Goal: Information Seeking & Learning: Learn about a topic

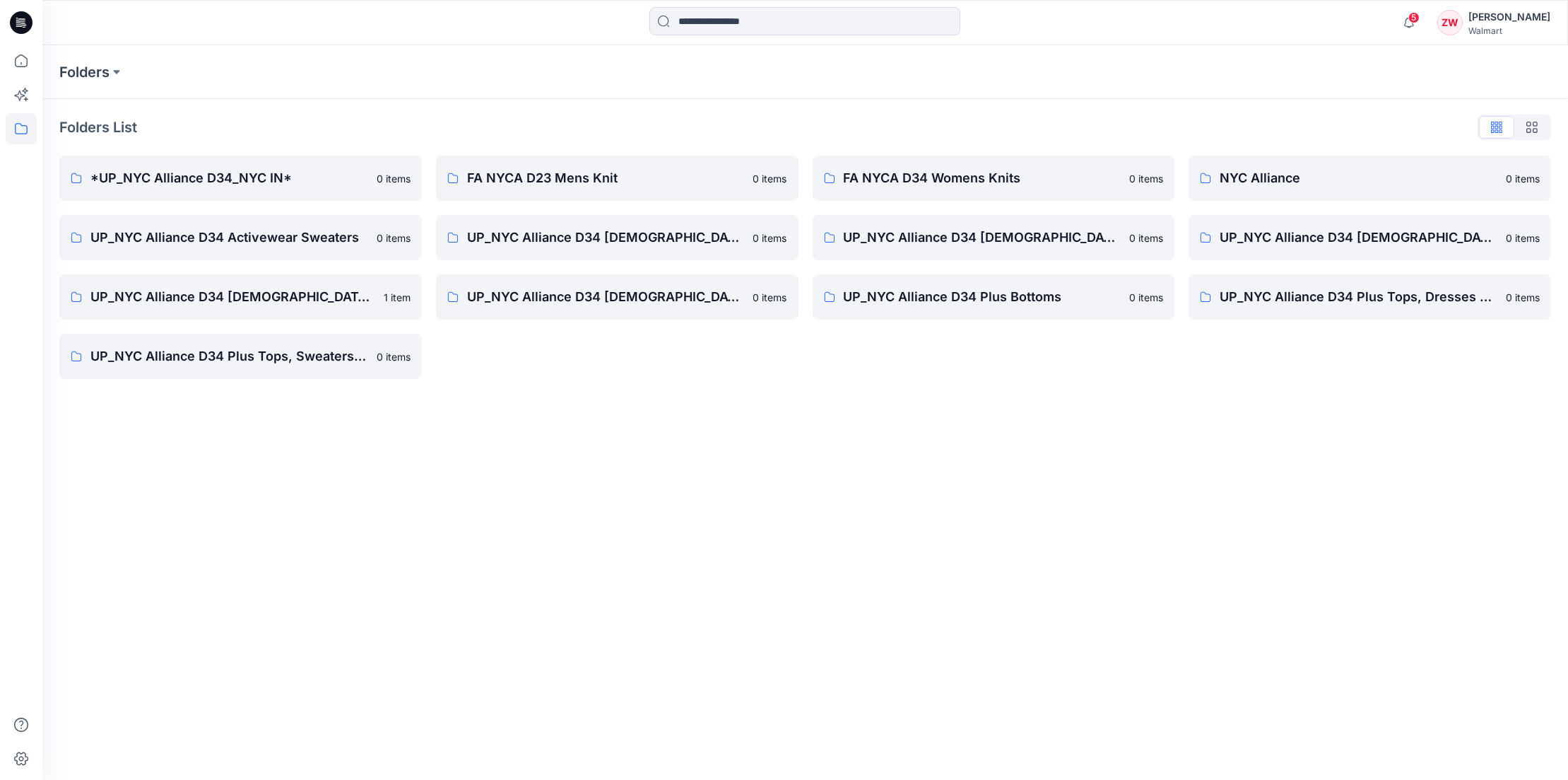
click at [592, 465] on div "Folders Folders List *UP_NYC Alliance D34_NYC IN* 0 items UP_NYC Alliance D34 A…" at bounding box center [805, 413] width 1526 height 734
click at [0, 62] on html "5 Notifications [PERSON_NAME] shared 110051047_FLUTTER SLV TIE TOP_OPT 1 in KNI…" at bounding box center [784, 390] width 1568 height 780
copy div "5 Notifications [PERSON_NAME] shared 110051047_FLUTTER SLV TIE TOP_OPT 1 in KNI…"
click at [13, 56] on icon at bounding box center [21, 61] width 31 height 31
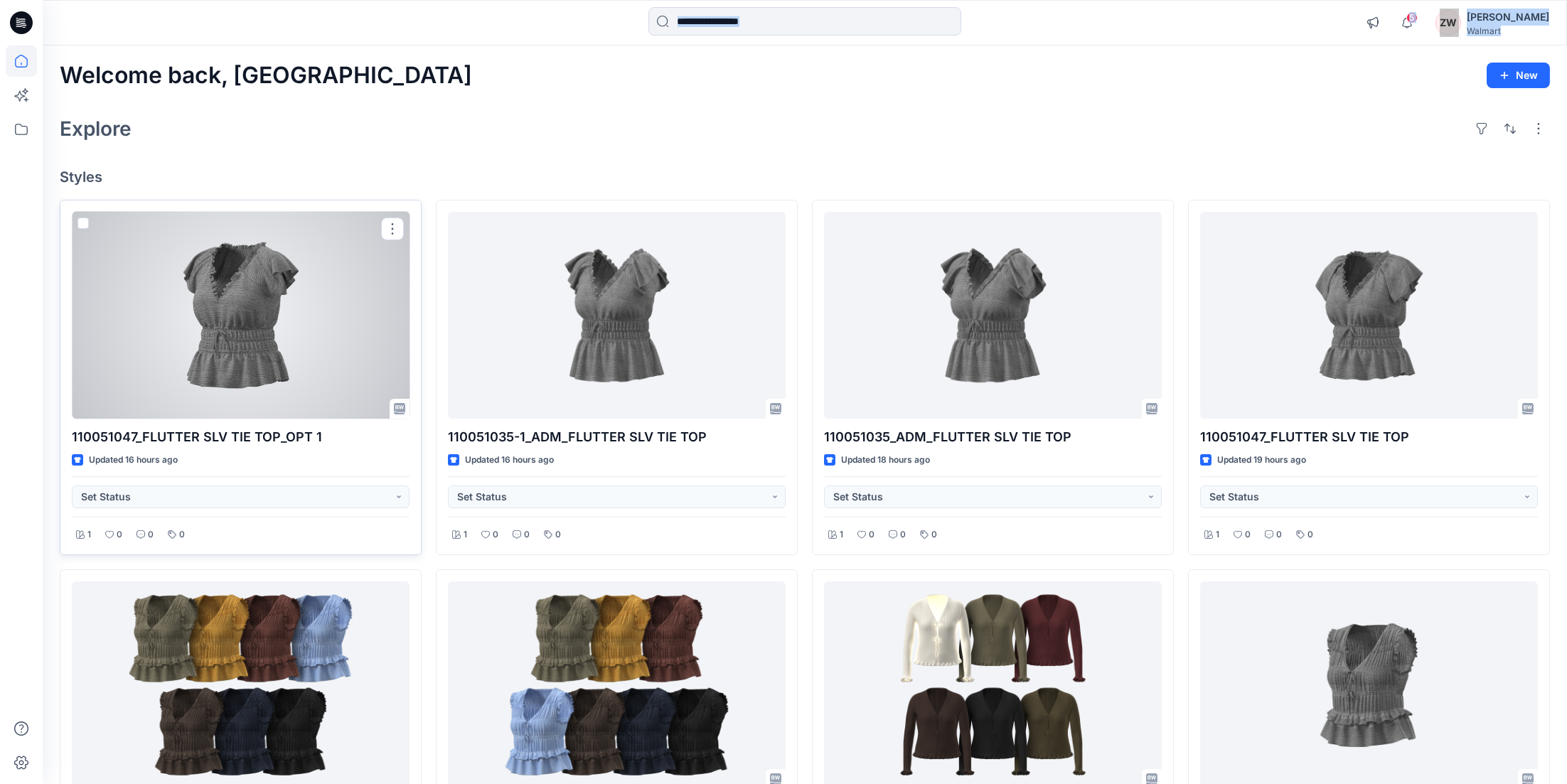
click at [282, 322] on div at bounding box center [240, 315] width 338 height 208
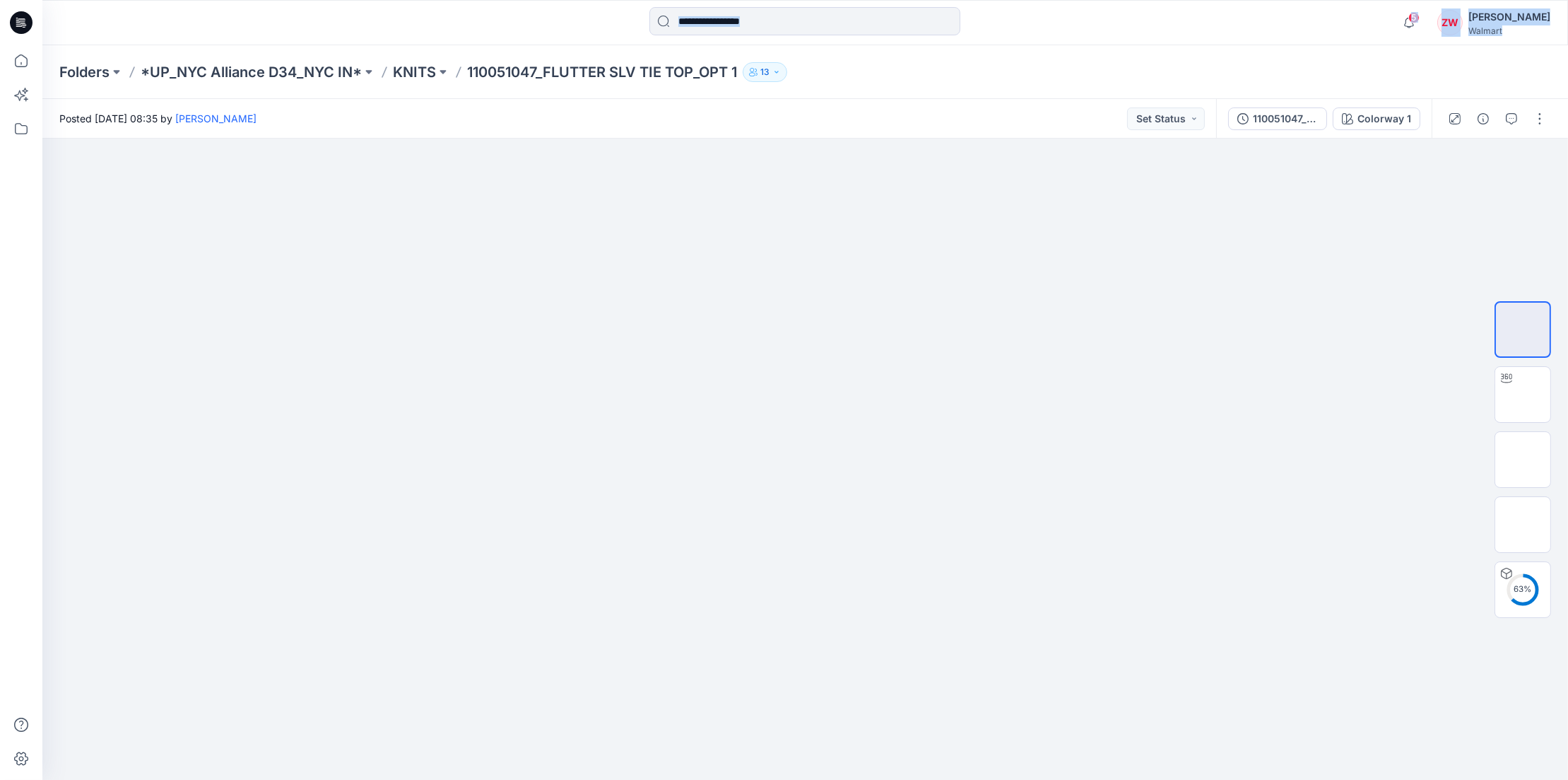
click at [1331, 42] on div "5 Notifications [PERSON_NAME] shared 110051047_FLUTTER SLV TIE TOP_OPT 1 in KNI…" at bounding box center [805, 22] width 1526 height 46
click at [33, 64] on icon at bounding box center [21, 61] width 31 height 31
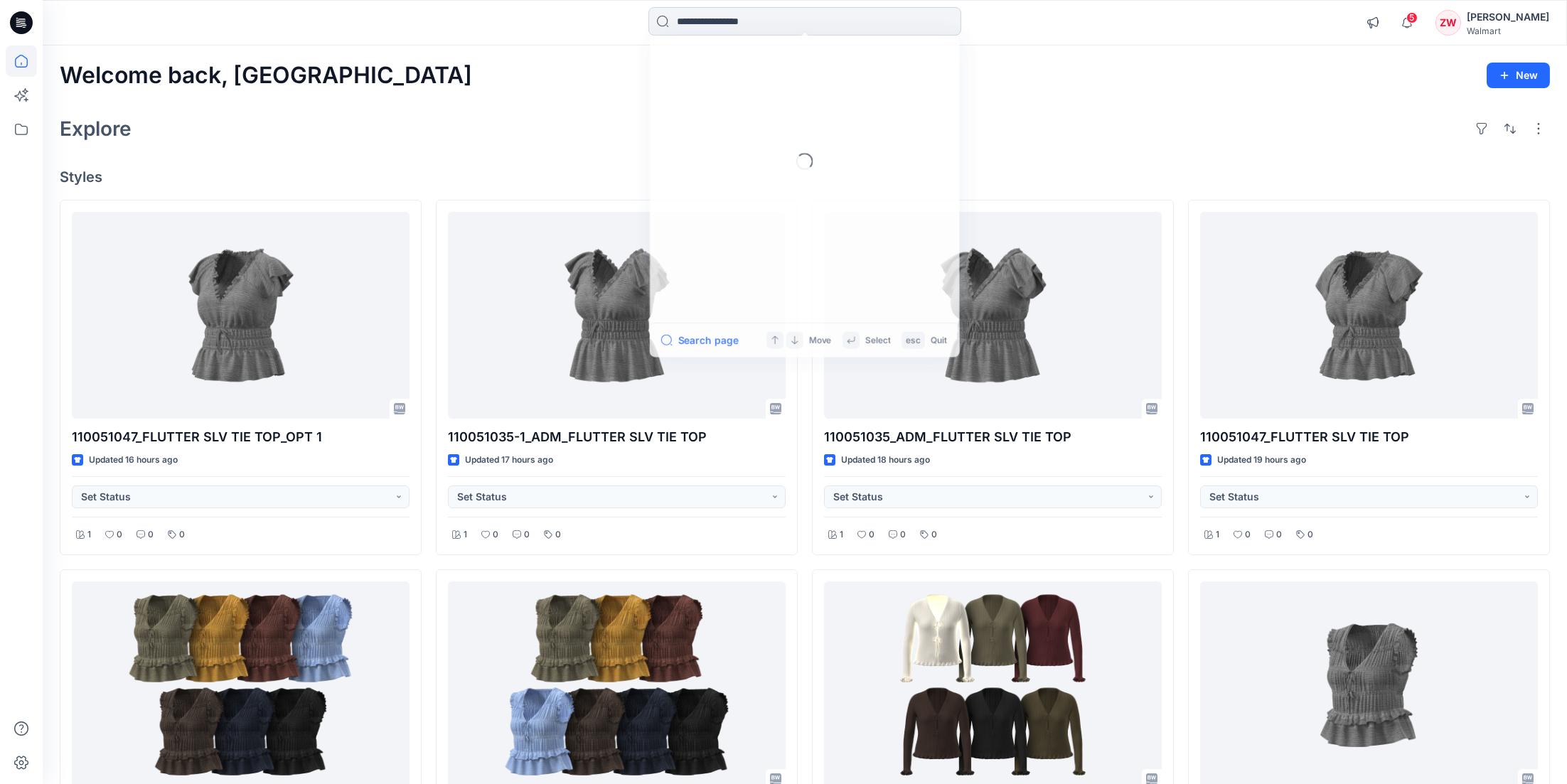
click at [708, 22] on input at bounding box center [804, 22] width 312 height 29
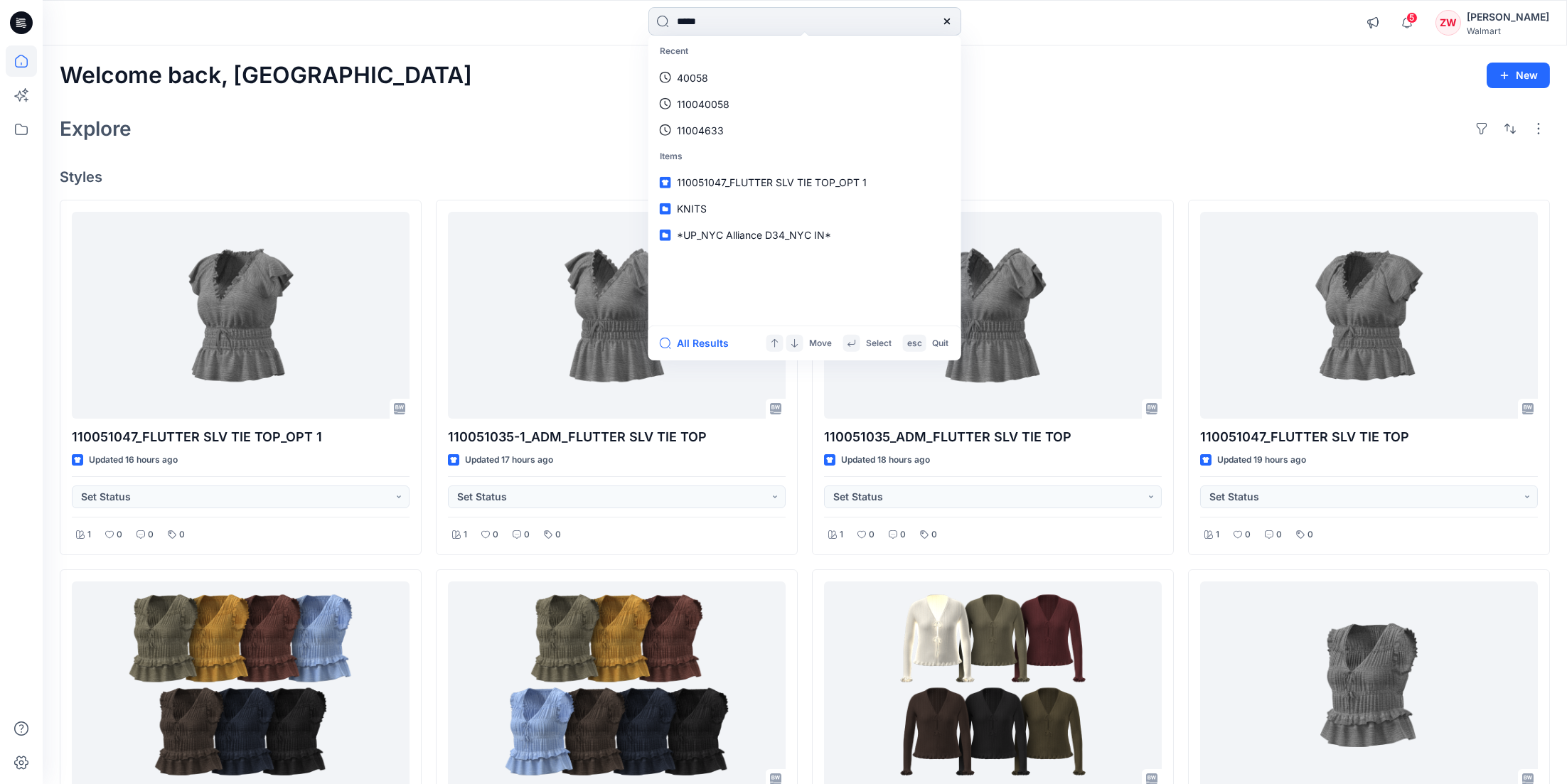
type input "*****"
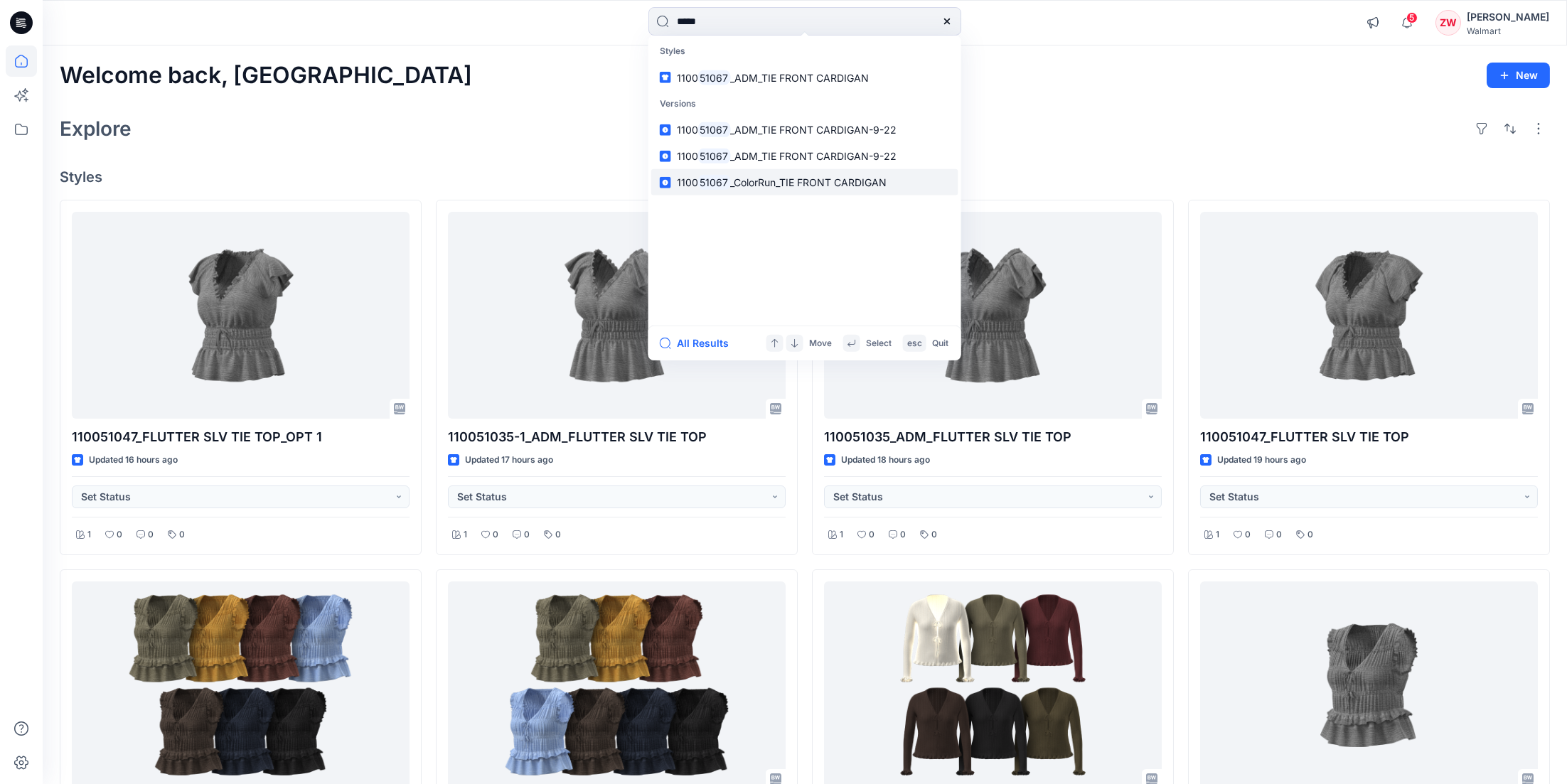
click at [772, 182] on span "_ColorRun_TIE FRONT CARDIGAN" at bounding box center [809, 182] width 157 height 12
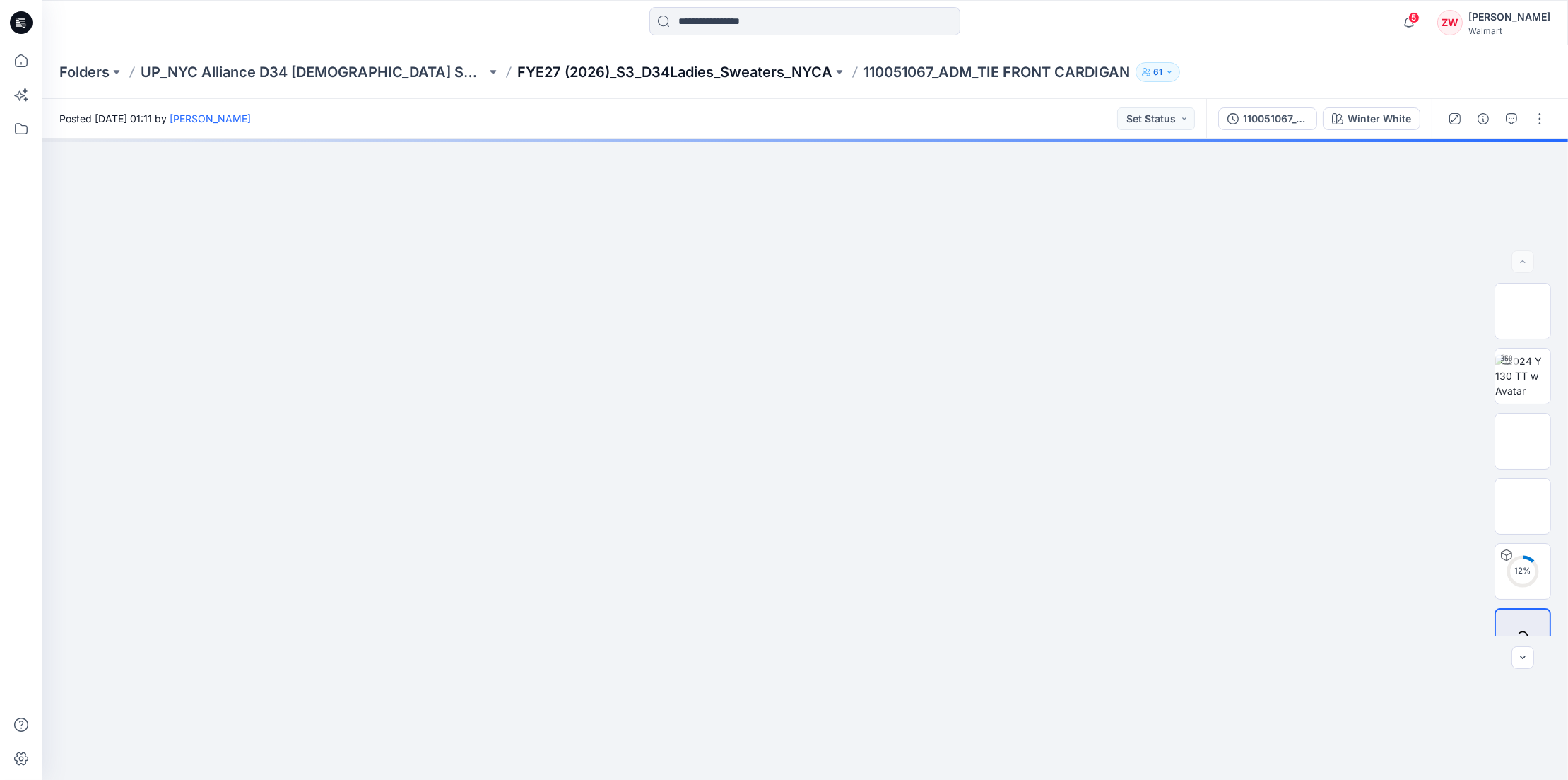
click at [650, 65] on p "FYE27 (2026)_S3_D34Ladies_Sweaters_NYCA" at bounding box center [675, 72] width 315 height 20
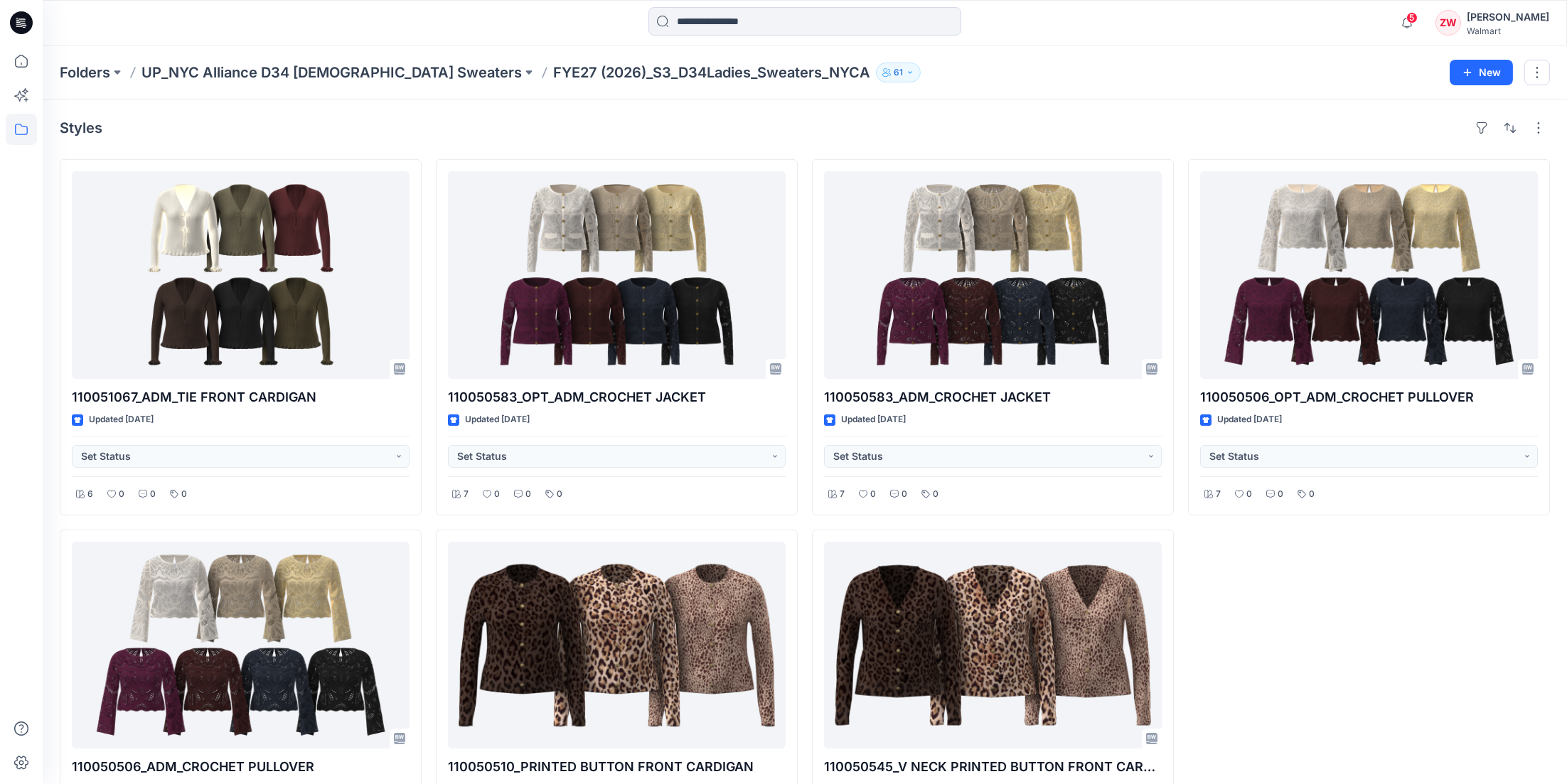
click at [1132, 67] on div "Folders UP_NYC Alliance D34 [DEMOGRAPHIC_DATA] Sweaters FYE27 (2026)_S3_D34Ladi…" at bounding box center [749, 72] width 1380 height 20
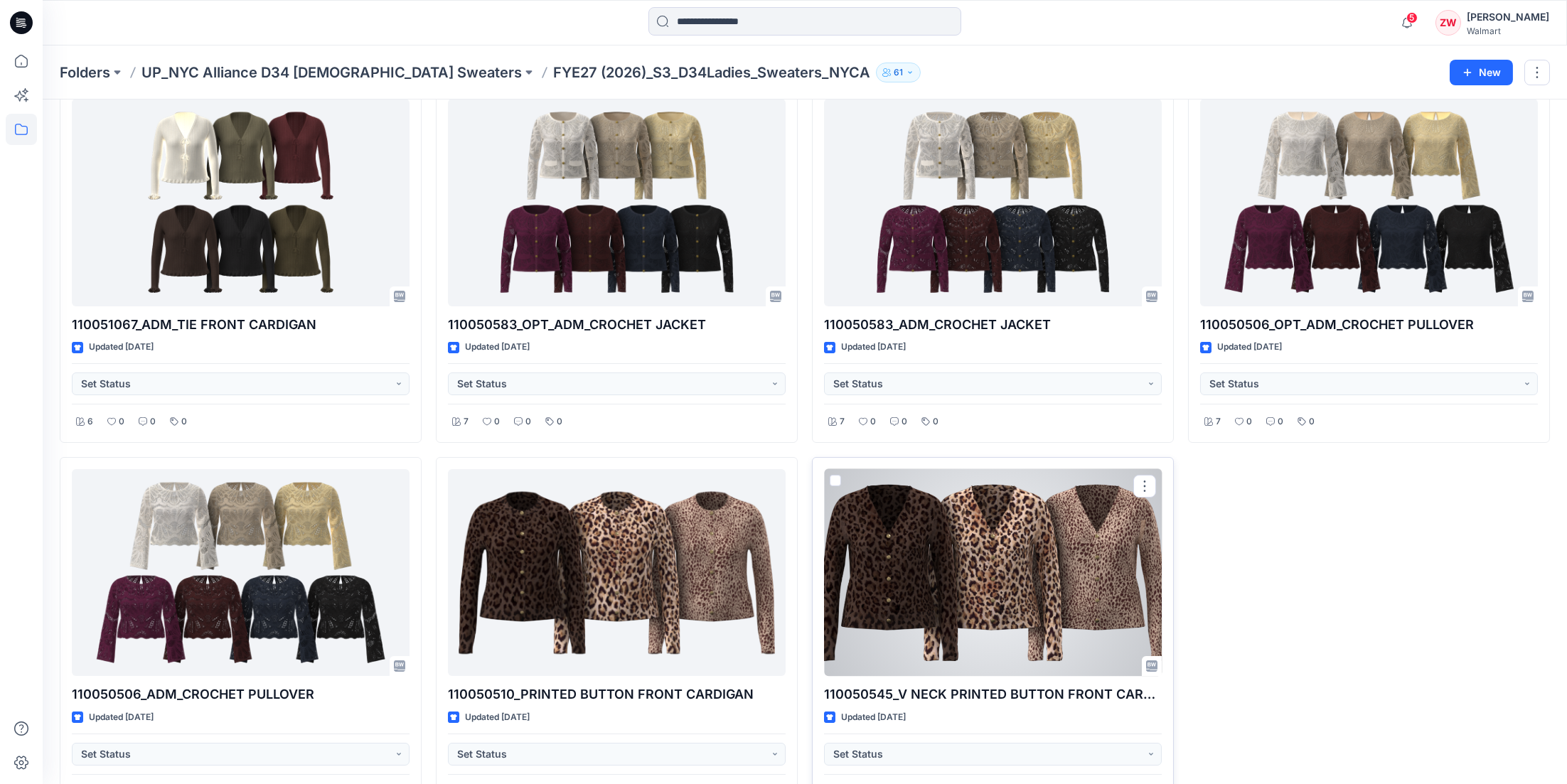
scroll to position [115, 0]
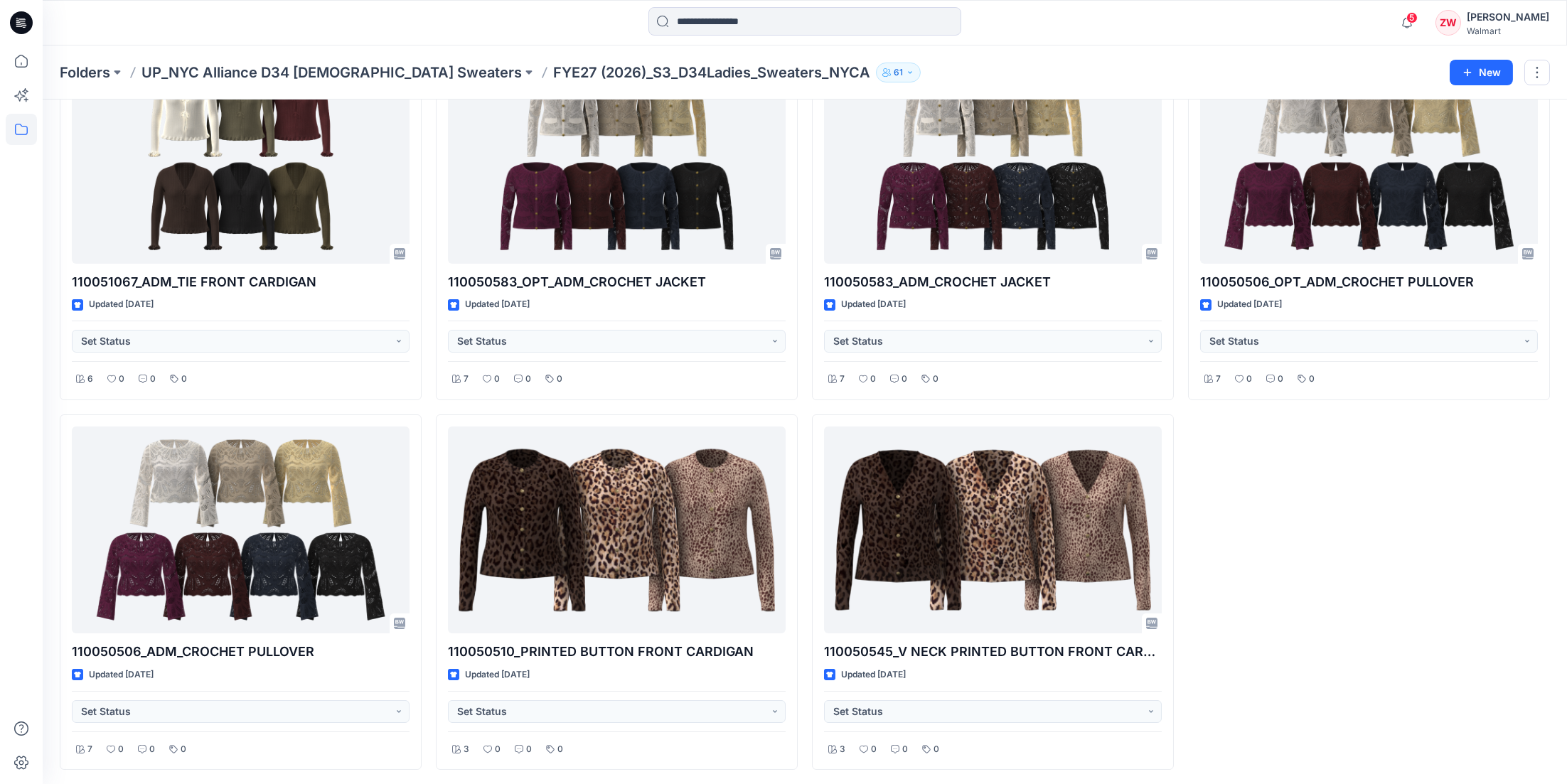
click at [1329, 529] on div "110050506_OPT_ADM_CROCHET PULLOVER Updated [DATE] Set Status 7 0 0 0" at bounding box center [1369, 407] width 362 height 725
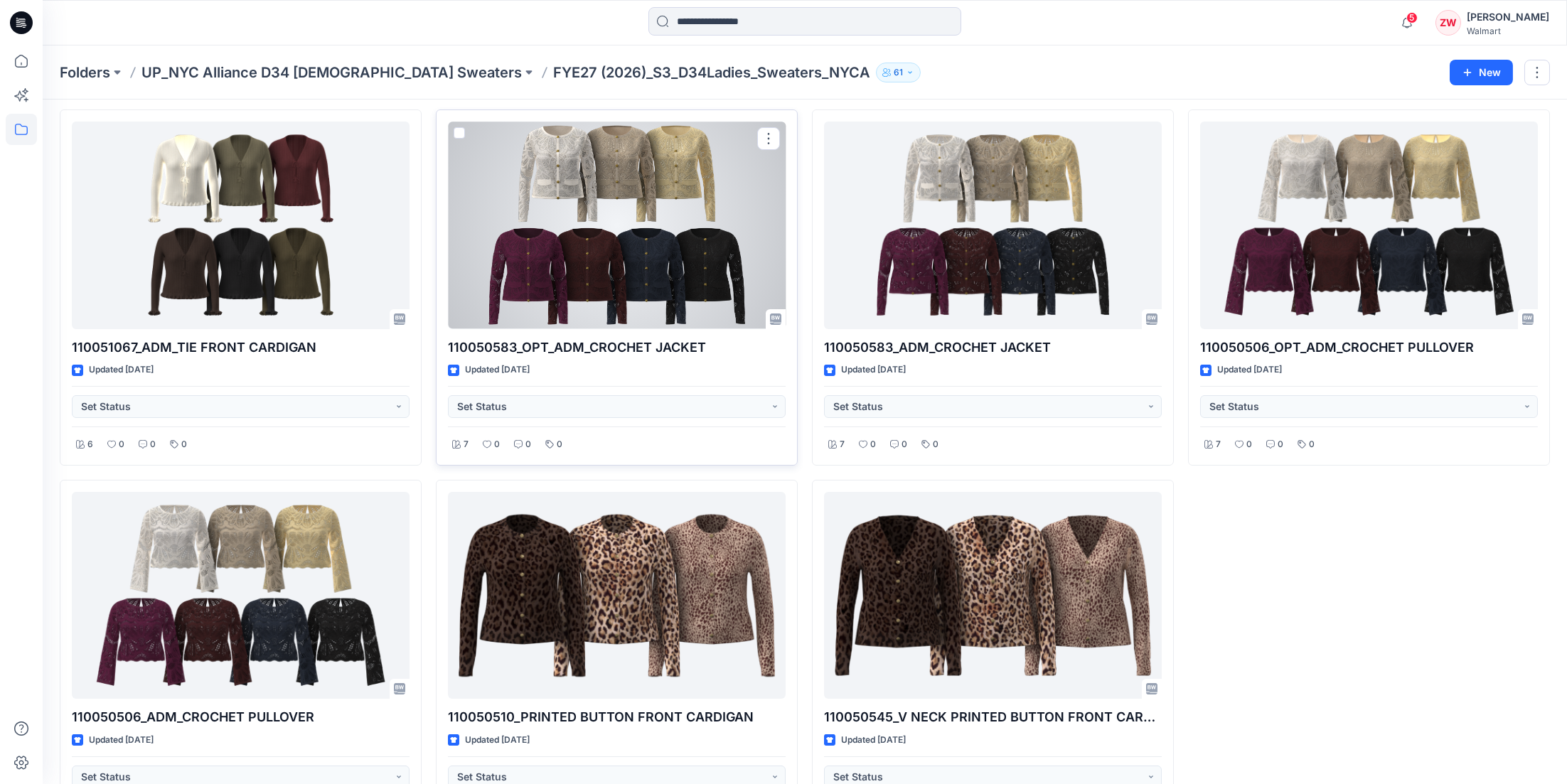
scroll to position [0, 0]
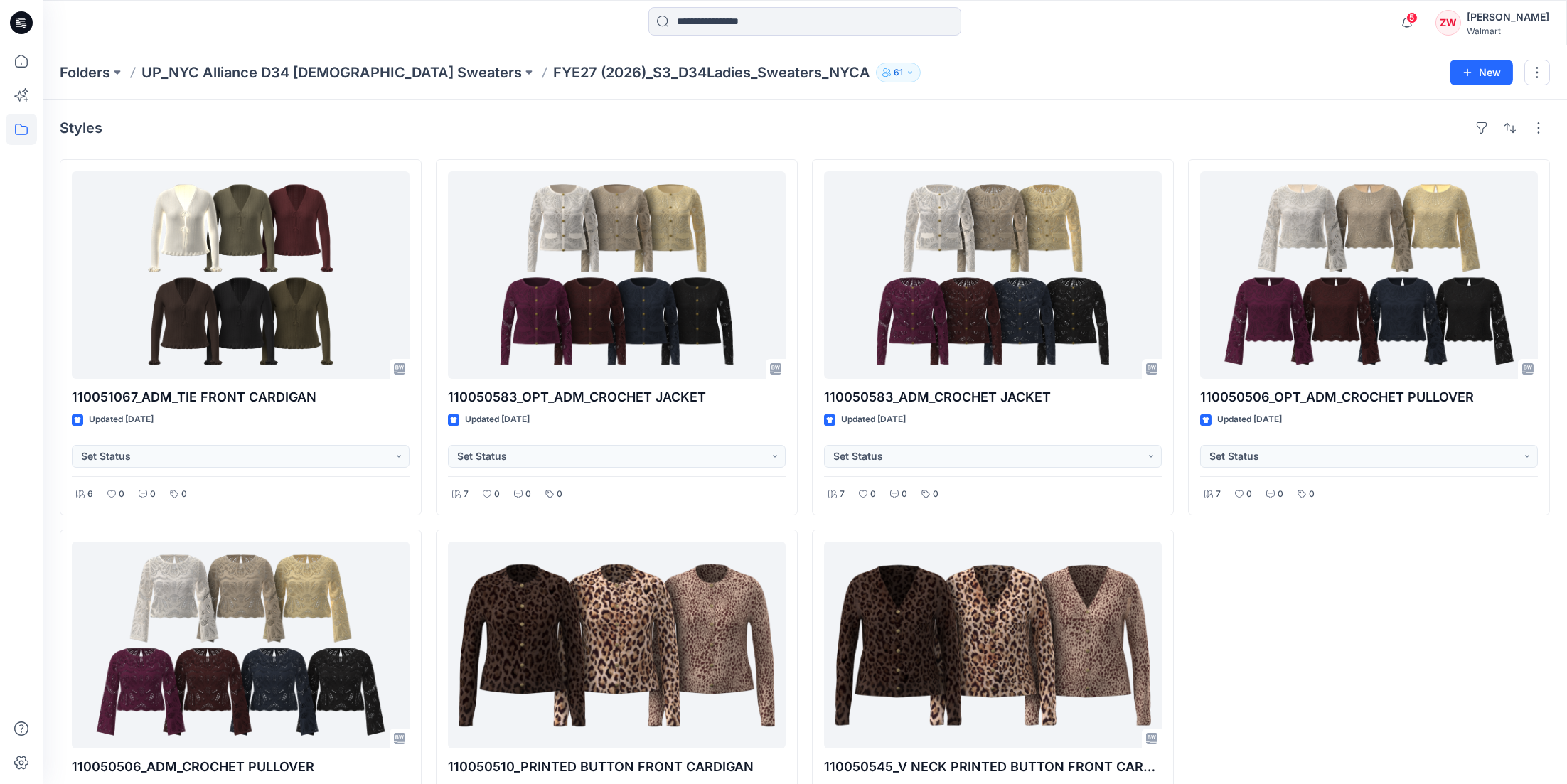
click at [992, 79] on div "Folders UP_NYC Alliance D34 [DEMOGRAPHIC_DATA] Sweaters FYE27 (2026)_S3_D34Ladi…" at bounding box center [749, 72] width 1380 height 20
click at [725, 72] on p "FYE27 (2026)_S3_D34Ladies_Sweaters_NYCA" at bounding box center [711, 72] width 317 height 20
click at [27, 59] on icon at bounding box center [22, 61] width 13 height 13
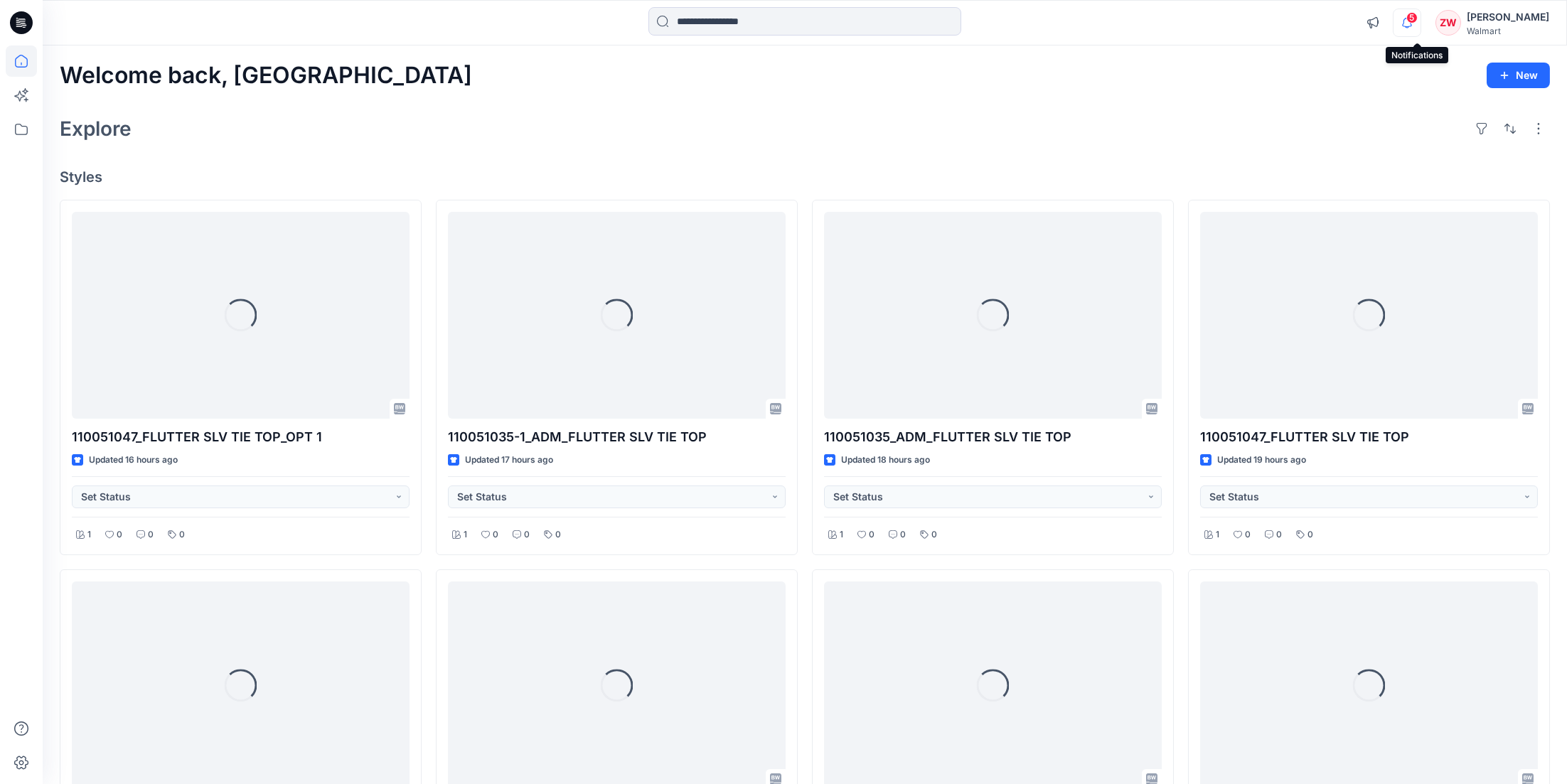
click at [1412, 23] on icon "button" at bounding box center [1407, 23] width 27 height 29
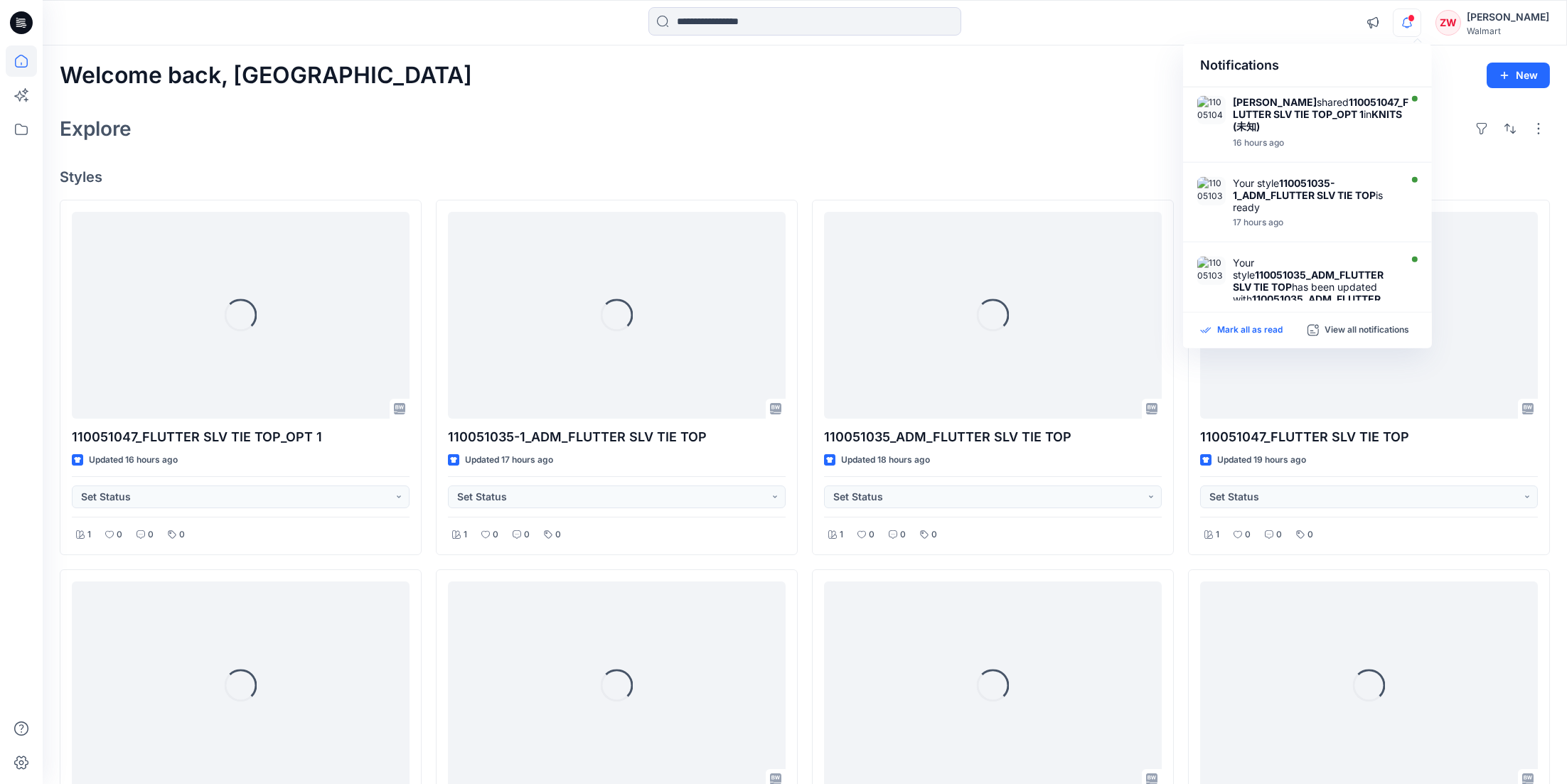
click at [1241, 330] on p "Mark all as read" at bounding box center [1250, 330] width 66 height 13
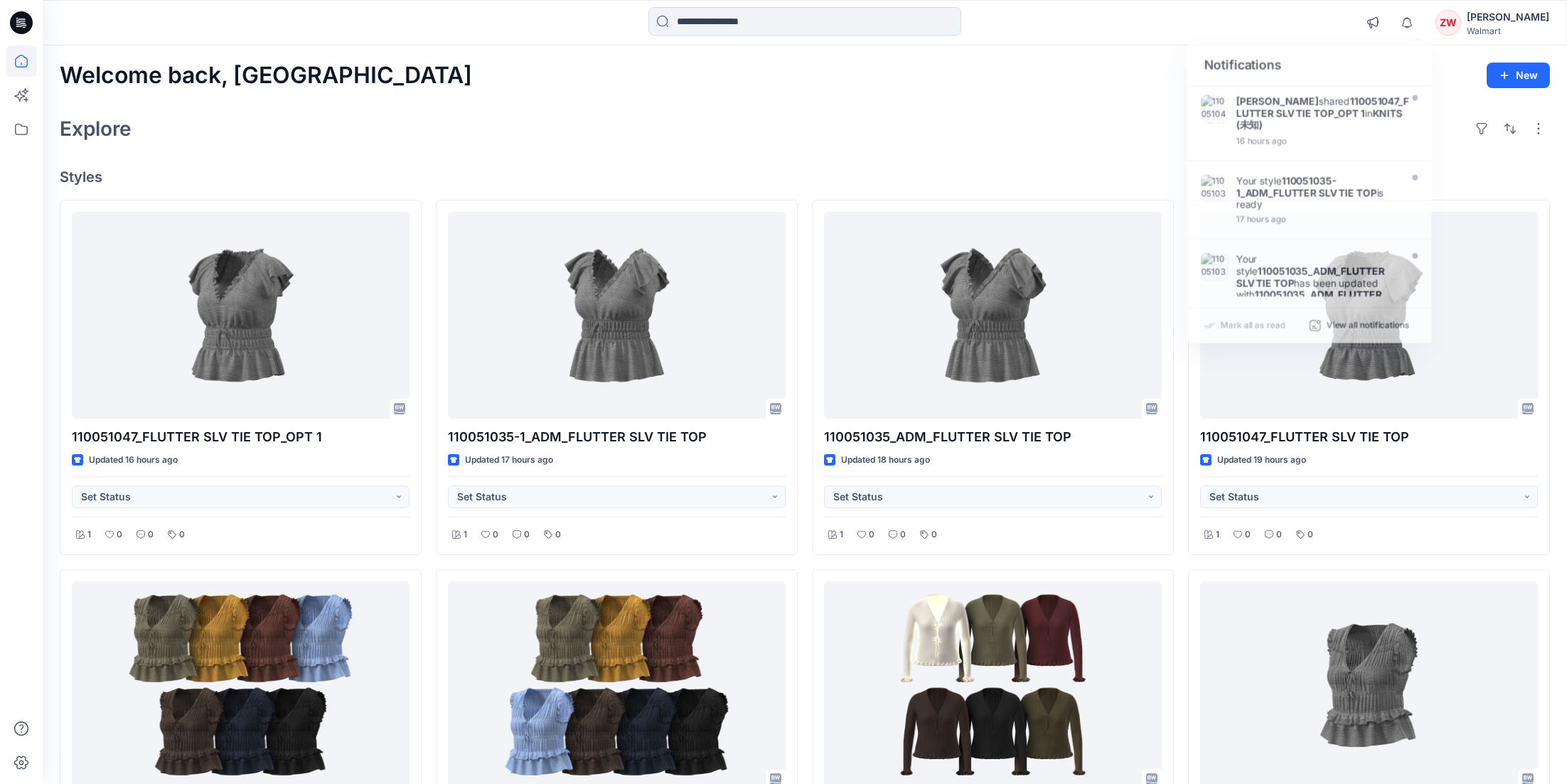
click at [970, 125] on div "Explore" at bounding box center [804, 129] width 1490 height 34
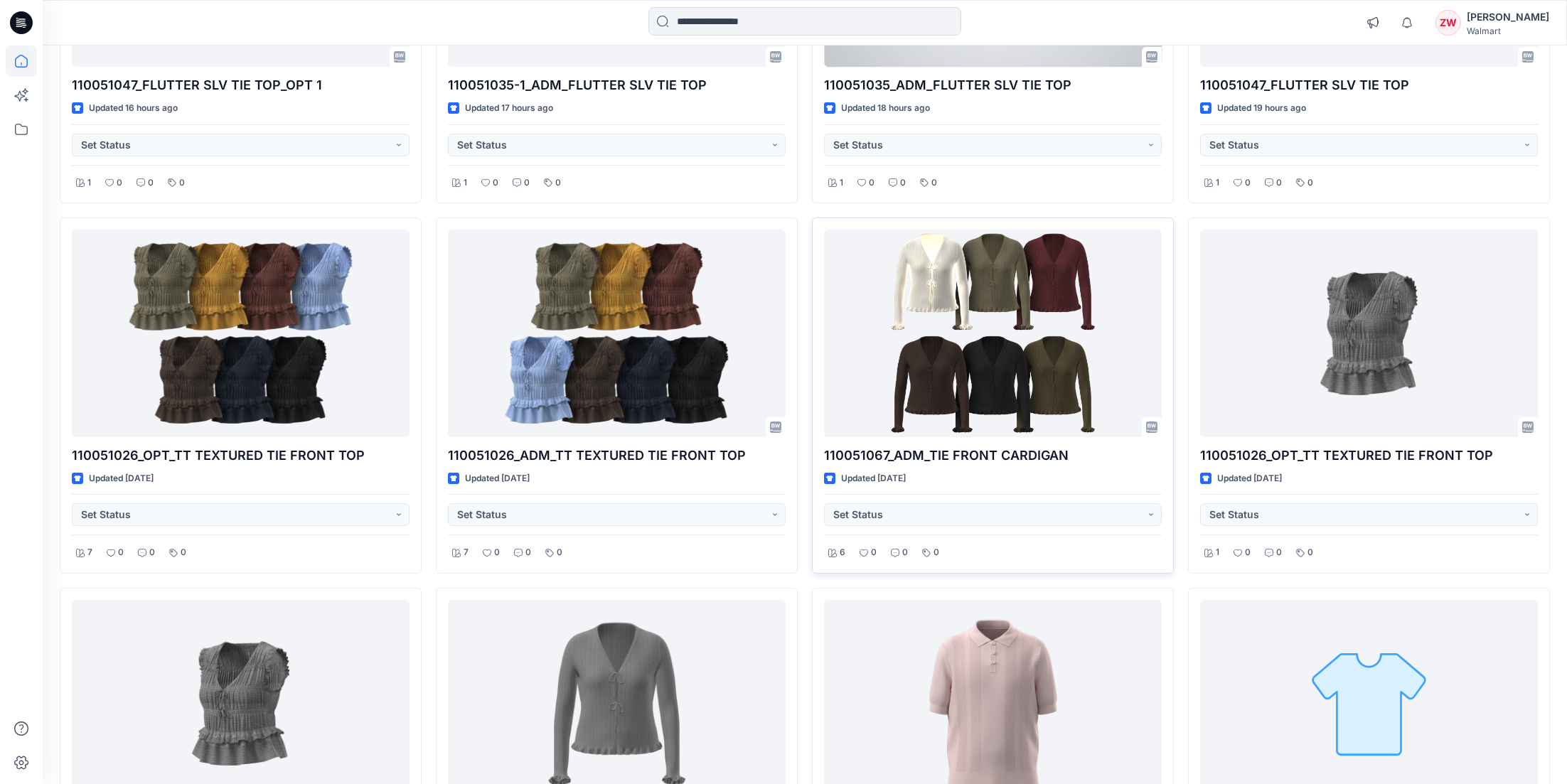
scroll to position [497, 0]
